Goal: Check status: Check status

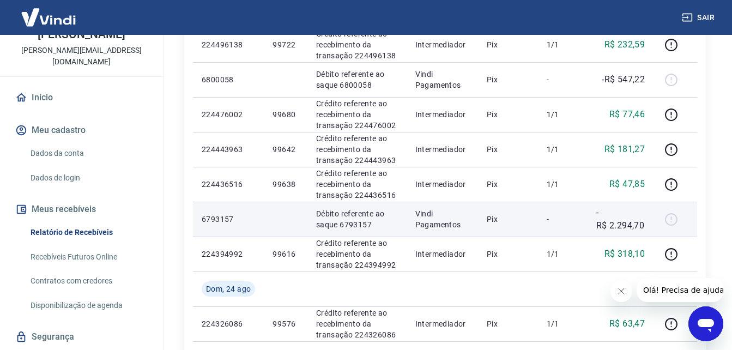
scroll to position [443, 0]
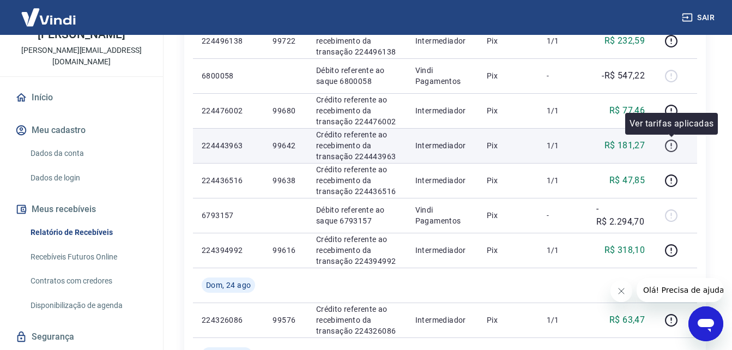
click at [669, 142] on icon "button" at bounding box center [671, 146] width 14 height 14
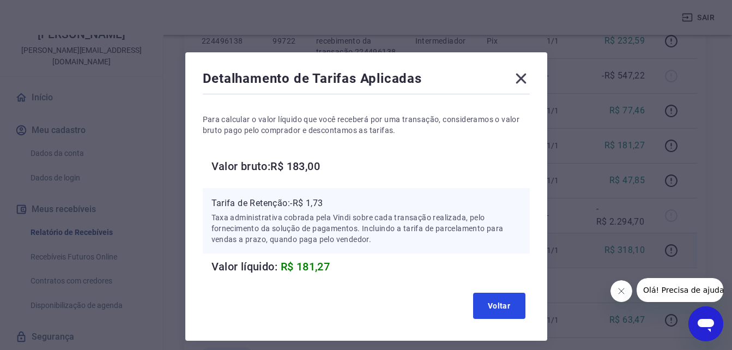
drag, startPoint x: 506, startPoint y: 310, endPoint x: 622, endPoint y: 239, distance: 136.2
click at [506, 310] on button "Voltar" at bounding box center [499, 306] width 52 height 26
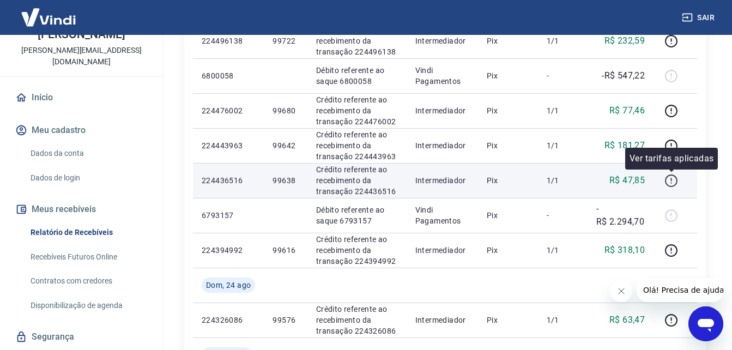
click at [669, 182] on icon "button" at bounding box center [671, 181] width 14 height 14
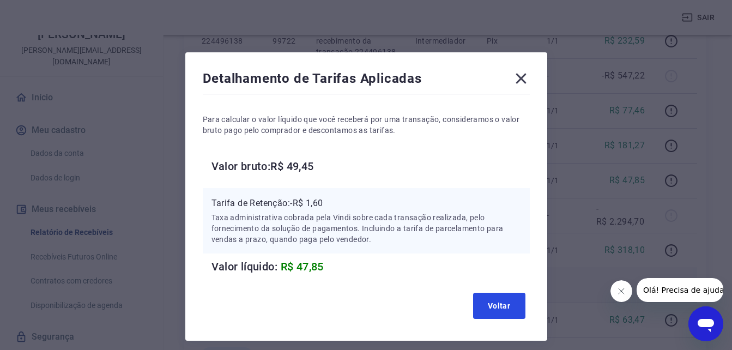
drag, startPoint x: 494, startPoint y: 302, endPoint x: 555, endPoint y: 296, distance: 60.8
click at [502, 301] on button "Voltar" at bounding box center [499, 306] width 52 height 26
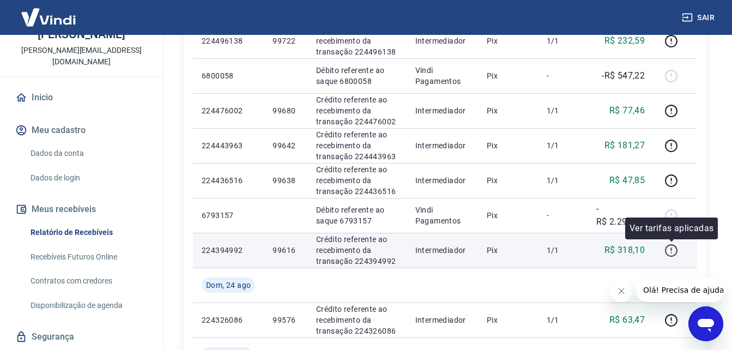
click at [670, 257] on icon "button" at bounding box center [671, 250] width 14 height 14
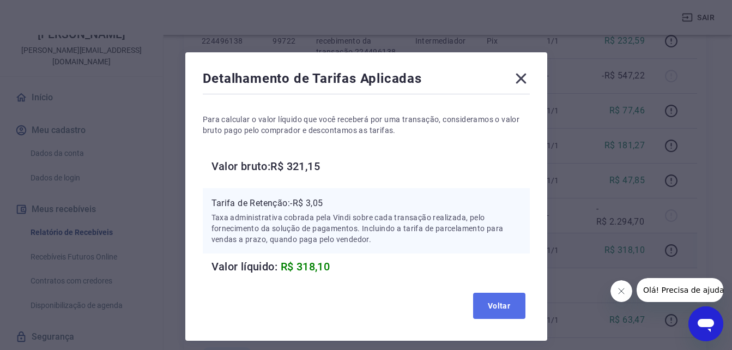
click at [503, 301] on button "Voltar" at bounding box center [499, 306] width 52 height 26
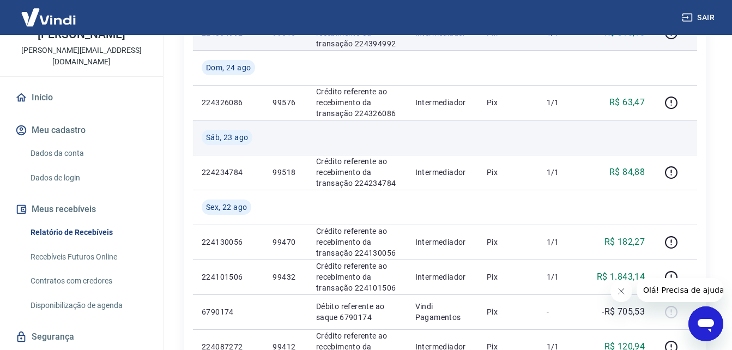
scroll to position [661, 0]
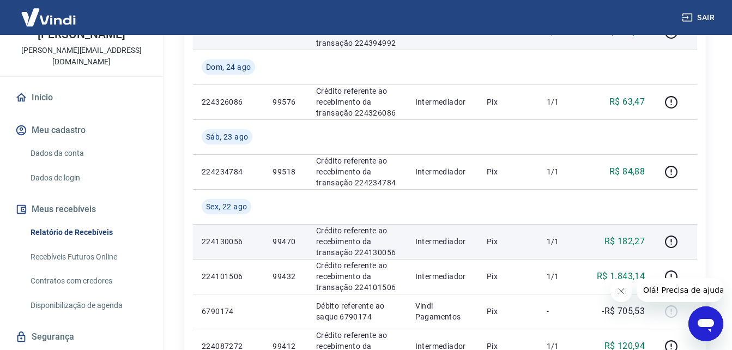
click at [529, 241] on p "Pix" at bounding box center [507, 241] width 42 height 11
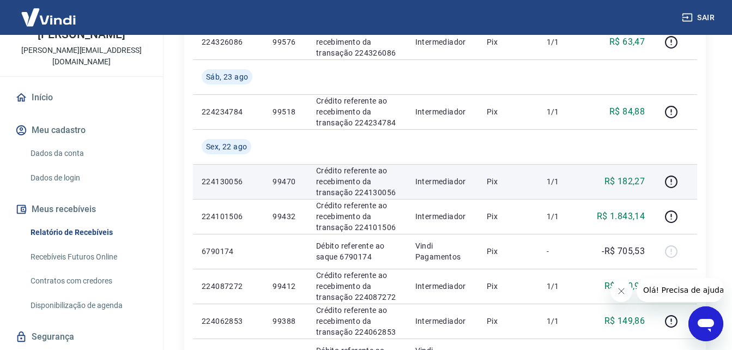
scroll to position [734, 0]
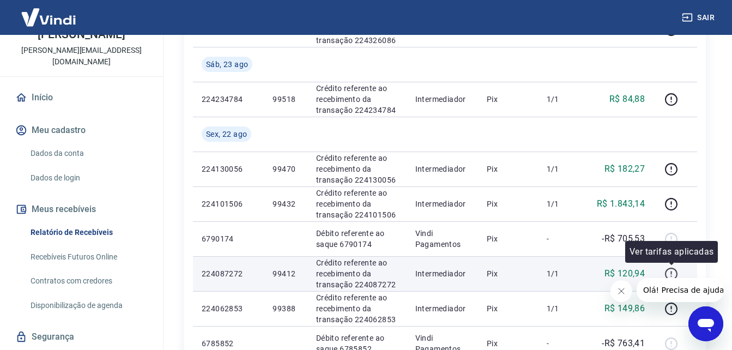
click at [672, 267] on icon "button" at bounding box center [671, 274] width 14 height 14
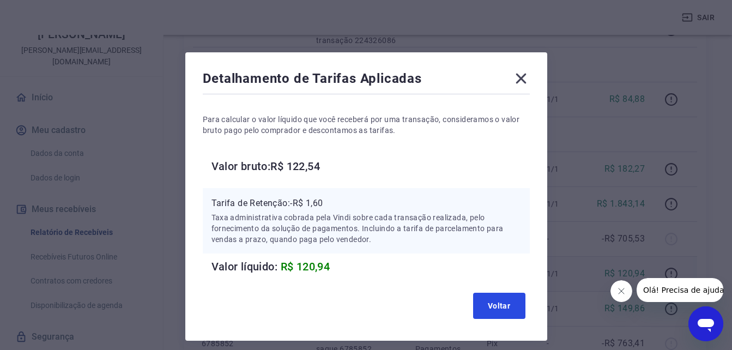
drag, startPoint x: 508, startPoint y: 302, endPoint x: 557, endPoint y: 278, distance: 54.3
click at [509, 302] on button "Voltar" at bounding box center [499, 306] width 52 height 26
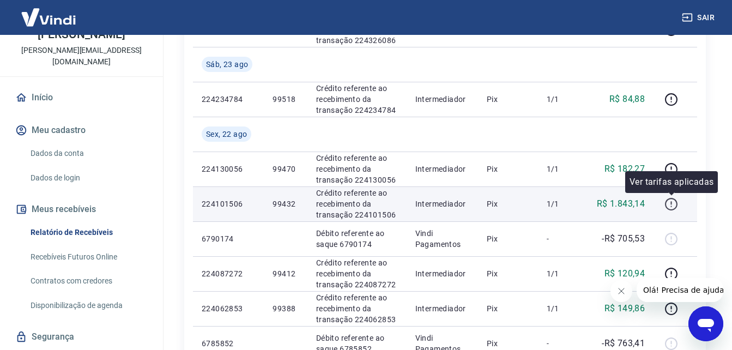
click at [668, 204] on icon "button" at bounding box center [671, 204] width 14 height 14
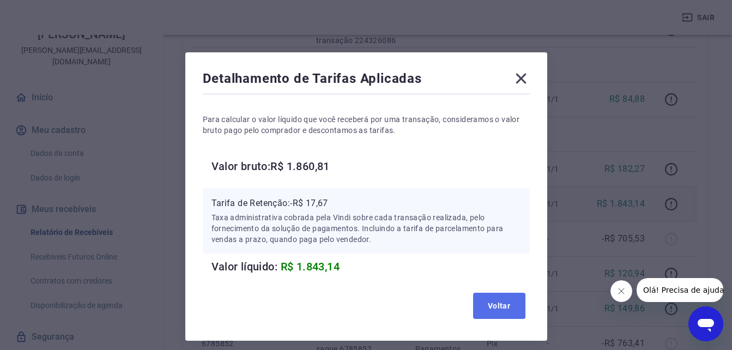
click at [504, 307] on button "Voltar" at bounding box center [499, 306] width 52 height 26
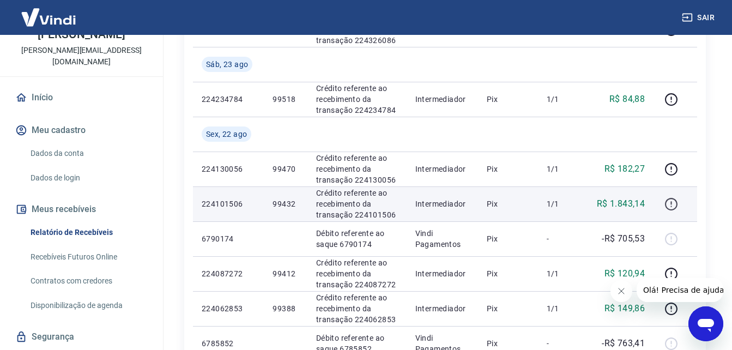
click at [669, 204] on icon "button" at bounding box center [671, 204] width 14 height 14
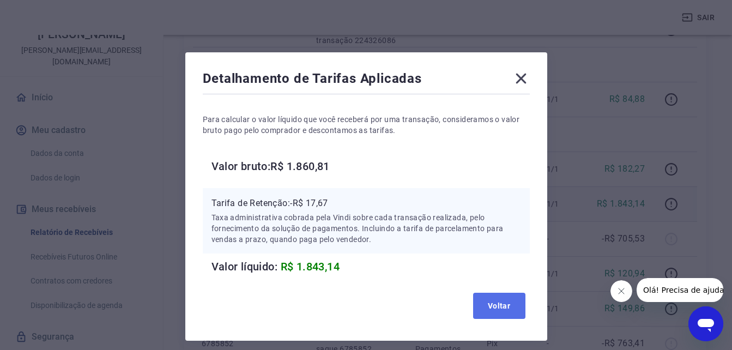
click at [504, 304] on button "Voltar" at bounding box center [499, 306] width 52 height 26
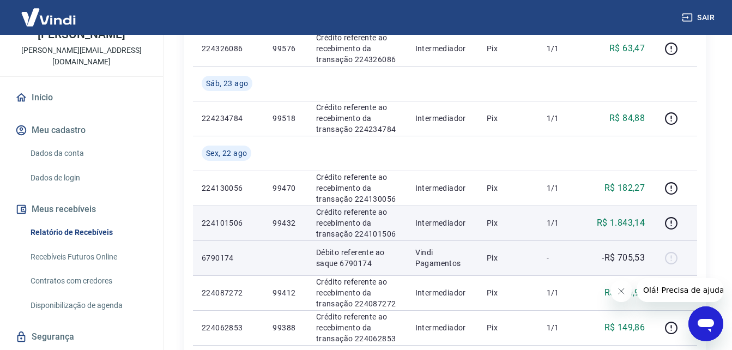
scroll to position [716, 0]
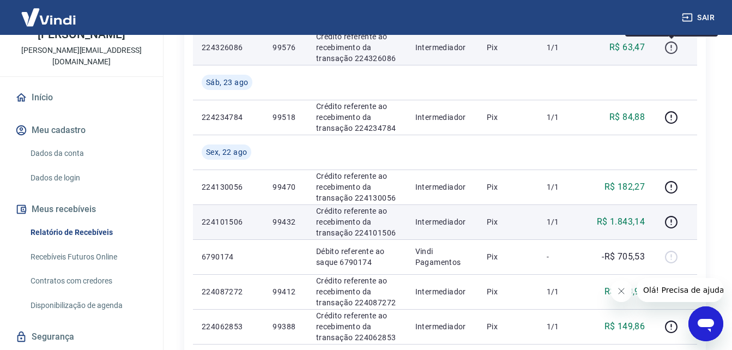
click at [672, 51] on icon "button" at bounding box center [671, 48] width 14 height 14
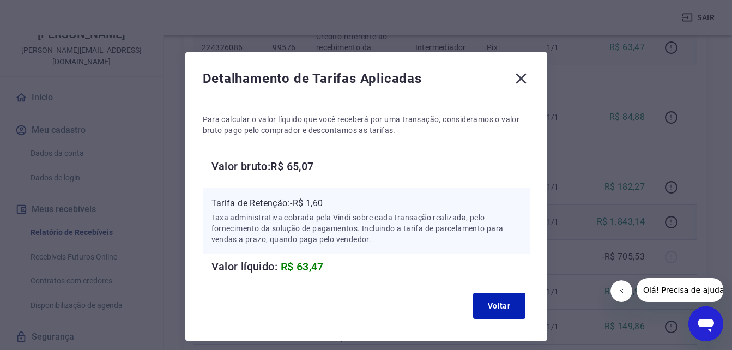
click at [520, 81] on icon at bounding box center [520, 78] width 17 height 17
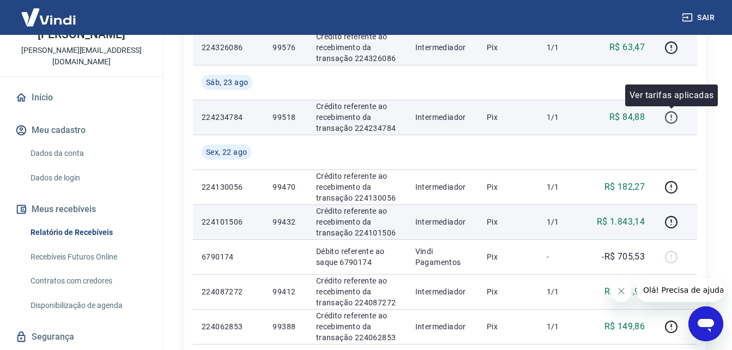
click at [679, 113] on button "button" at bounding box center [670, 116] width 17 height 17
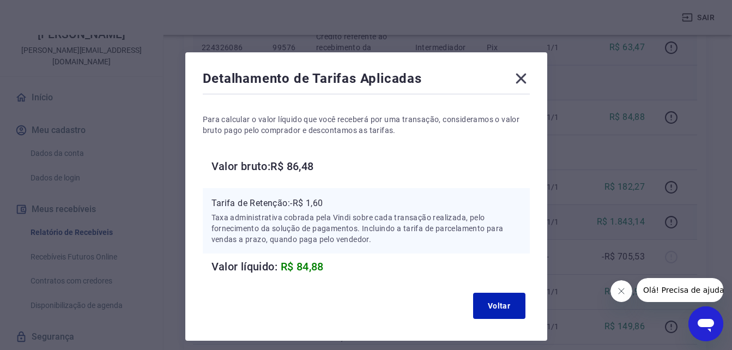
click at [519, 81] on icon at bounding box center [520, 79] width 10 height 10
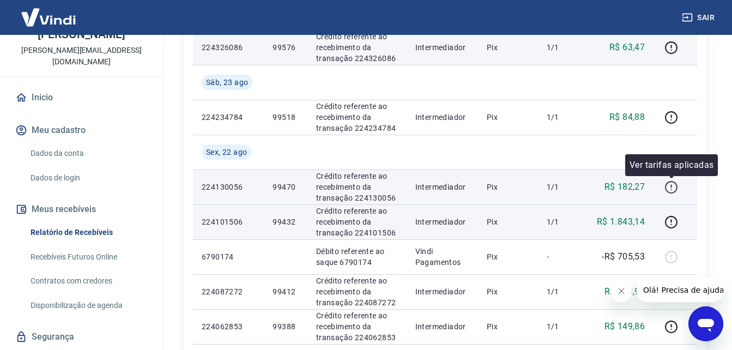
click at [670, 182] on icon "button" at bounding box center [671, 187] width 14 height 14
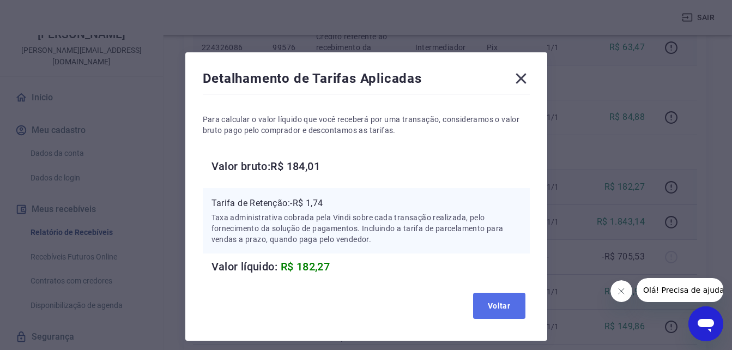
click at [478, 313] on button "Voltar" at bounding box center [499, 306] width 52 height 26
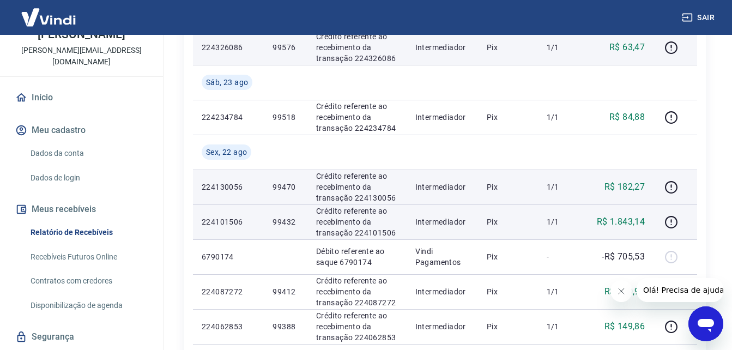
drag, startPoint x: 313, startPoint y: 29, endPoint x: 302, endPoint y: 18, distance: 15.8
click at [305, 21] on div "Sair" at bounding box center [366, 17] width 732 height 35
